Goal: Task Accomplishment & Management: Use online tool/utility

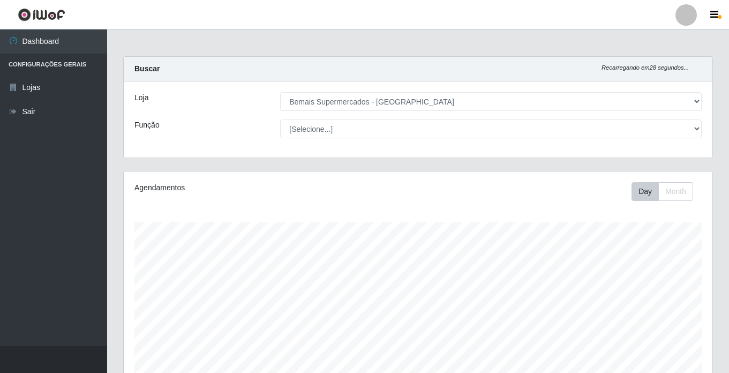
select select "250"
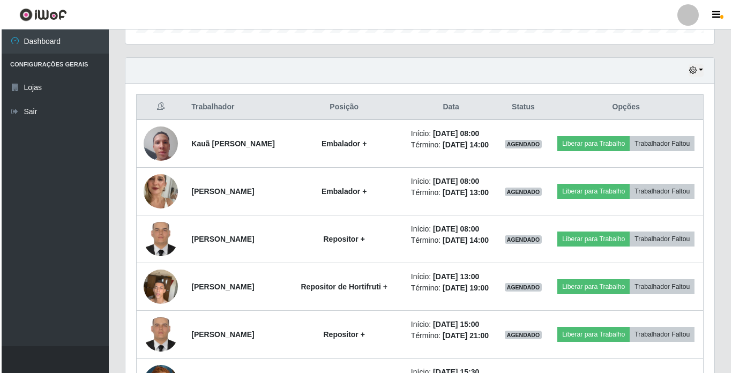
scroll to position [330, 0]
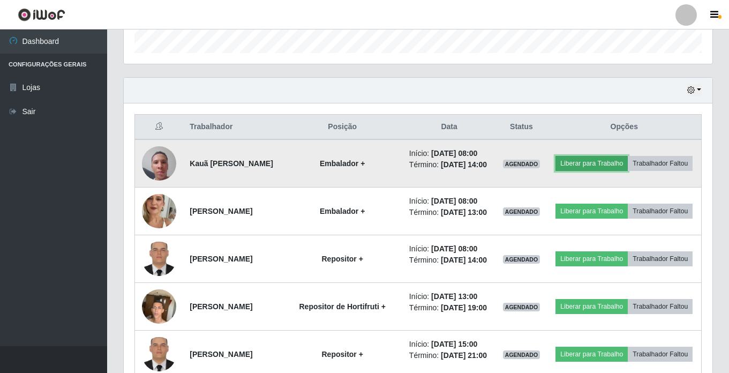
click at [614, 160] on button "Liberar para Trabalho" at bounding box center [592, 163] width 72 height 15
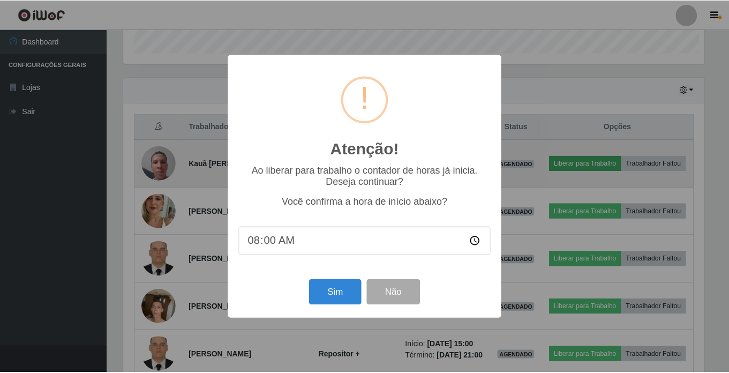
scroll to position [222, 584]
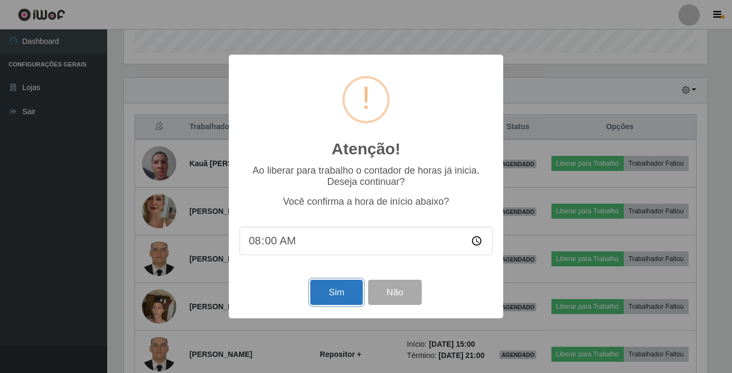
click at [338, 295] on button "Sim" at bounding box center [336, 292] width 52 height 25
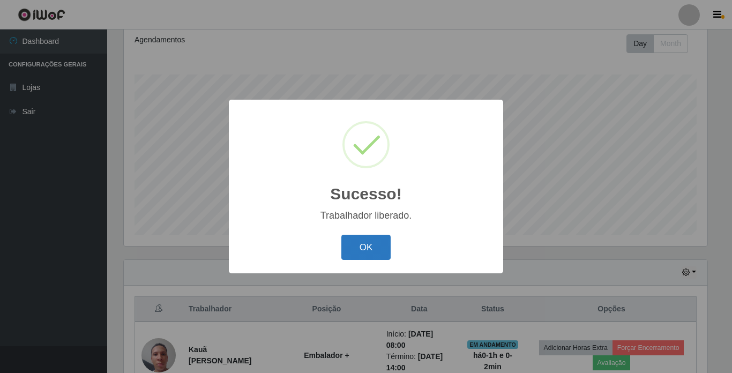
click at [372, 248] on button "OK" at bounding box center [366, 247] width 50 height 25
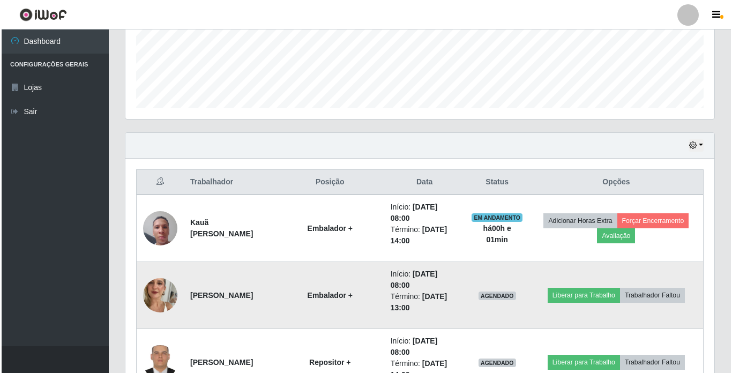
scroll to position [309, 0]
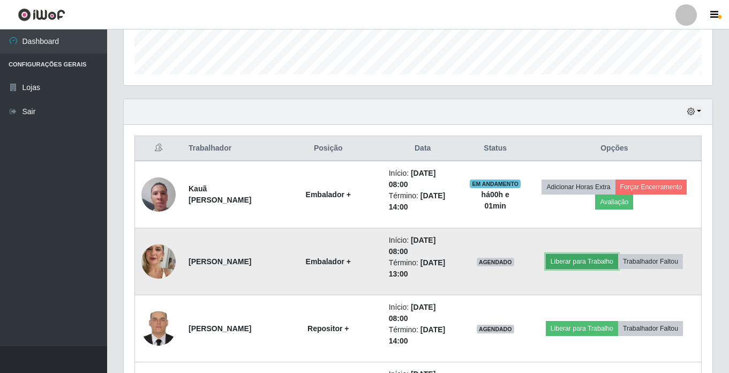
click at [581, 261] on button "Liberar para Trabalho" at bounding box center [582, 261] width 72 height 15
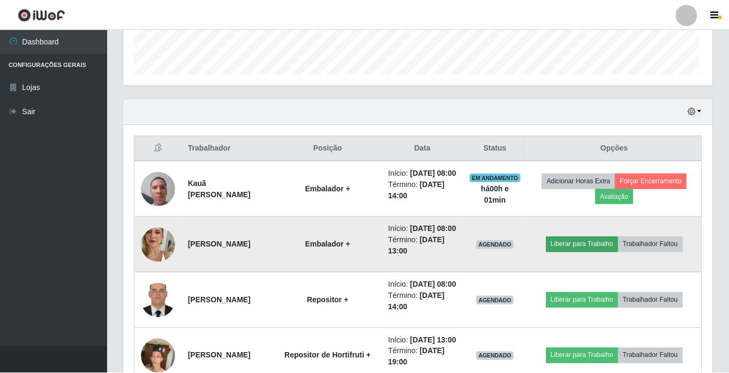
scroll to position [222, 584]
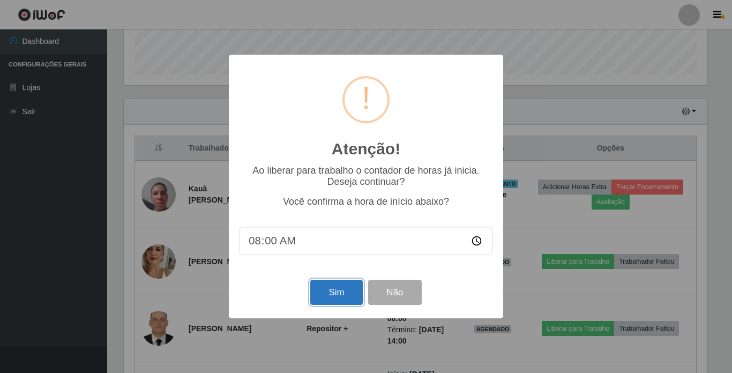
click at [338, 290] on button "Sim" at bounding box center [336, 292] width 52 height 25
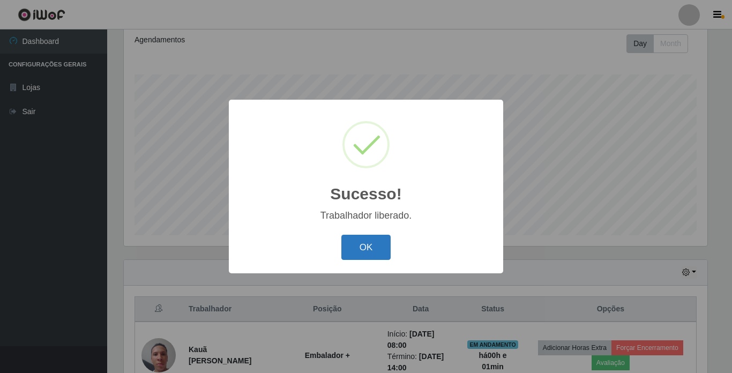
click at [353, 251] on button "OK" at bounding box center [366, 247] width 50 height 25
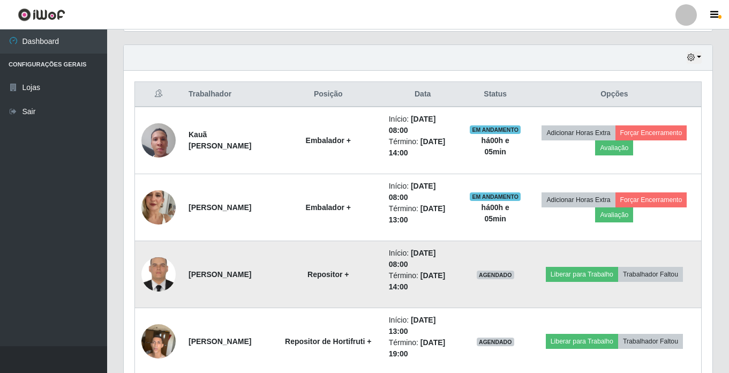
scroll to position [362, 0]
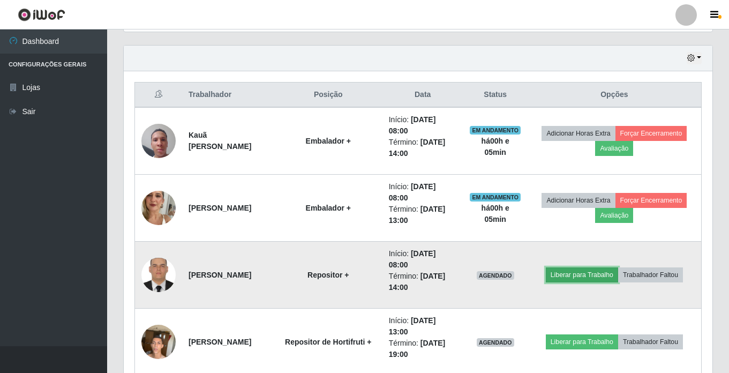
click at [570, 277] on button "Liberar para Trabalho" at bounding box center [582, 274] width 72 height 15
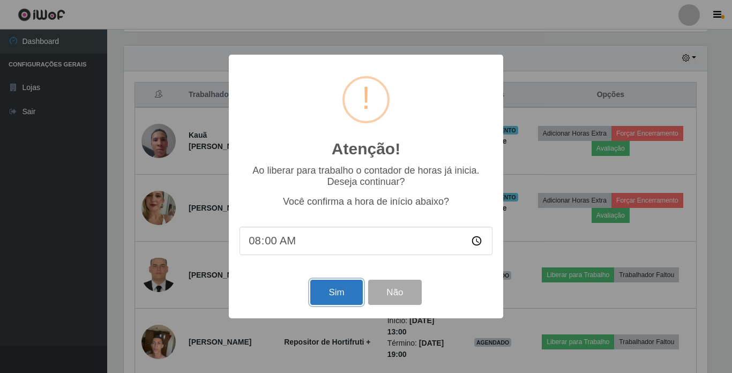
click at [322, 292] on button "Sim" at bounding box center [336, 292] width 52 height 25
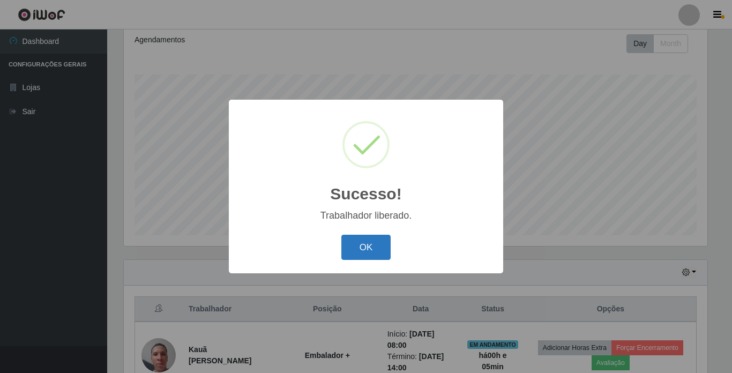
click at [387, 245] on button "OK" at bounding box center [366, 247] width 50 height 25
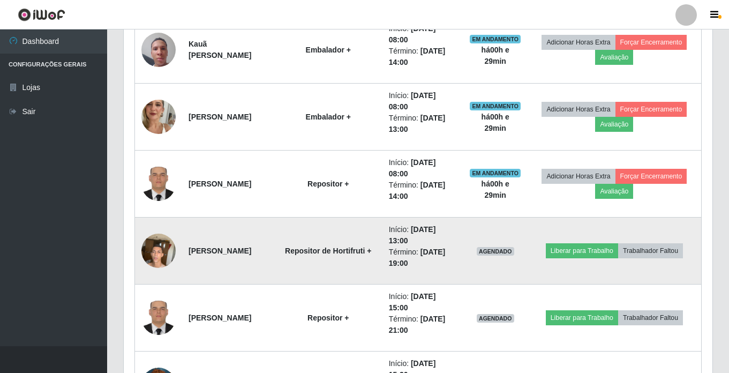
scroll to position [496, 0]
